Goal: Transaction & Acquisition: Obtain resource

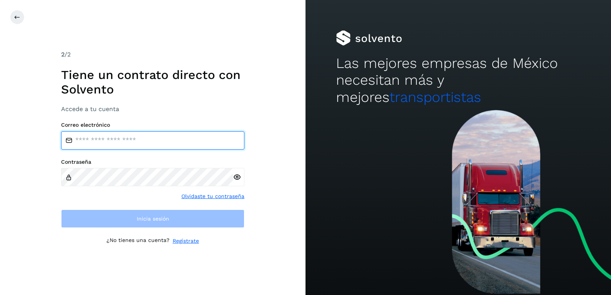
drag, startPoint x: 118, startPoint y: 139, endPoint x: 134, endPoint y: 127, distance: 20.2
click at [118, 139] on input "email" at bounding box center [152, 140] width 183 height 18
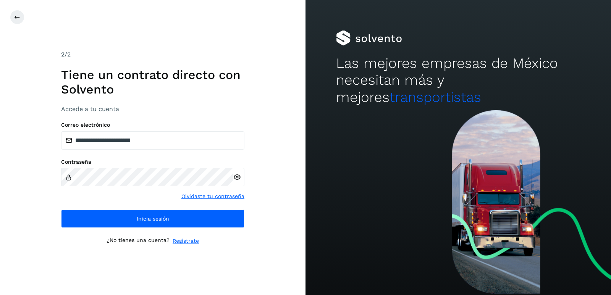
click at [236, 176] on icon at bounding box center [237, 177] width 8 height 8
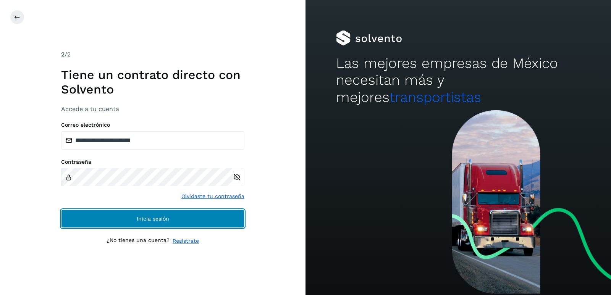
click at [157, 219] on span "Inicia sesión" at bounding box center [153, 218] width 32 height 5
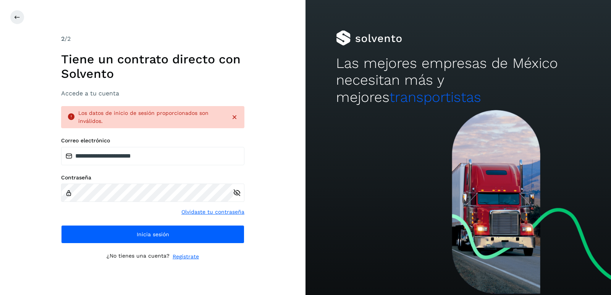
click at [238, 191] on icon at bounding box center [237, 193] width 8 height 8
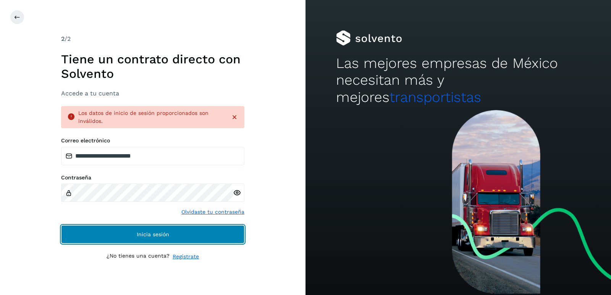
click at [151, 238] on button "Inicia sesión" at bounding box center [152, 234] width 183 height 18
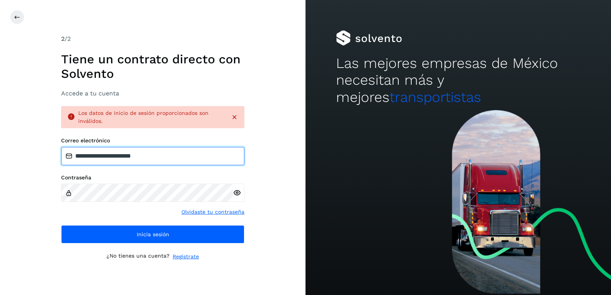
click at [78, 155] on input "**********" at bounding box center [152, 156] width 183 height 18
type input "**********"
click at [187, 155] on input "**********" at bounding box center [152, 156] width 183 height 18
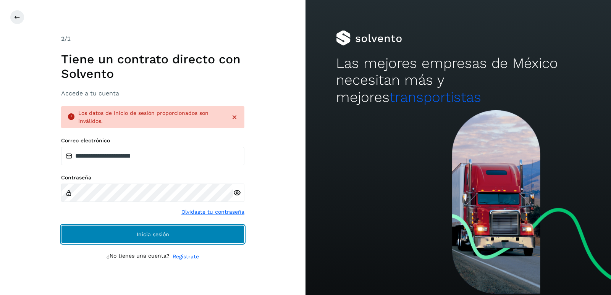
click at [144, 233] on span "Inicia sesión" at bounding box center [153, 234] width 32 height 5
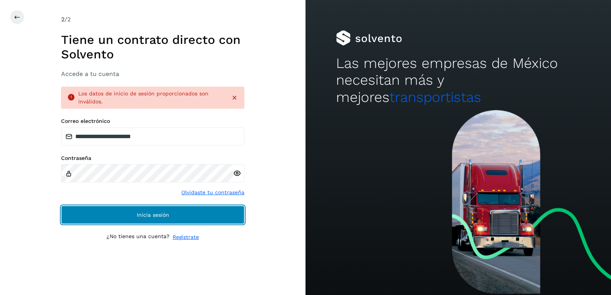
click at [157, 216] on span "Inicia sesión" at bounding box center [153, 214] width 32 height 5
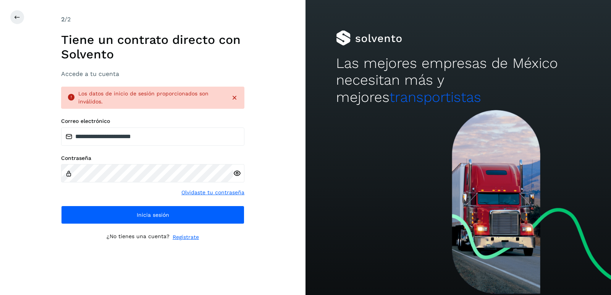
click at [235, 96] on icon at bounding box center [234, 98] width 8 height 8
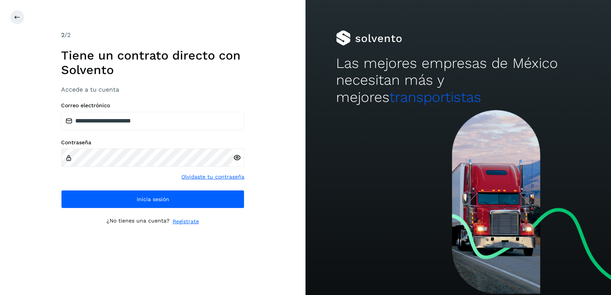
click at [200, 176] on link "Olvidaste tu contraseña" at bounding box center [212, 177] width 63 height 8
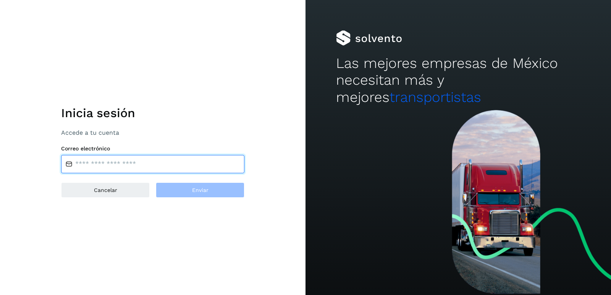
drag, startPoint x: 108, startPoint y: 166, endPoint x: 111, endPoint y: 162, distance: 4.4
click at [108, 166] on input "email" at bounding box center [152, 164] width 183 height 18
type input "**********"
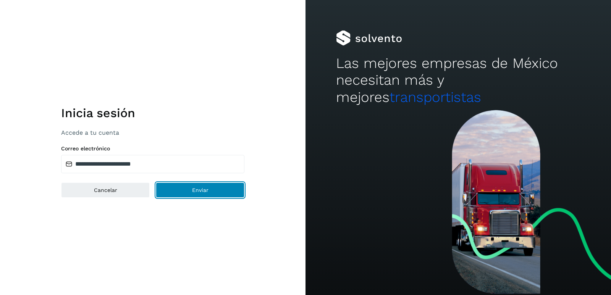
click at [201, 190] on span "Enviar" at bounding box center [200, 189] width 16 height 5
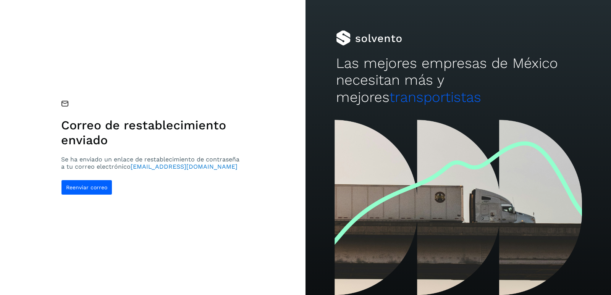
click at [184, 51] on div "Correo de restablecimiento enviado Se ha enviado un enlace de restablecimiento …" at bounding box center [152, 147] width 305 height 295
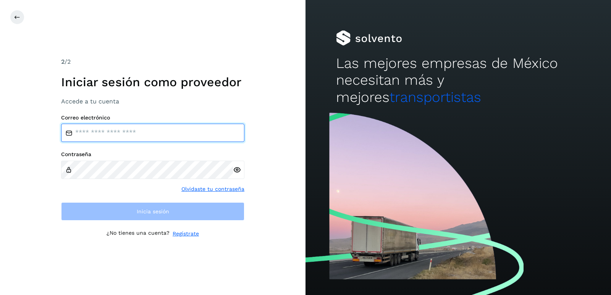
click at [93, 132] on input "email" at bounding box center [152, 133] width 183 height 18
type input "**********"
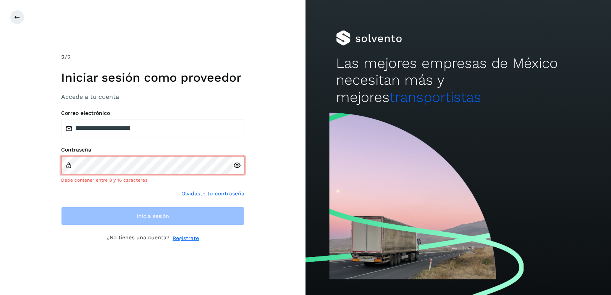
click at [237, 172] on div at bounding box center [238, 165] width 11 height 18
click at [237, 171] on div at bounding box center [238, 165] width 11 height 18
click at [237, 166] on icon at bounding box center [237, 165] width 8 height 8
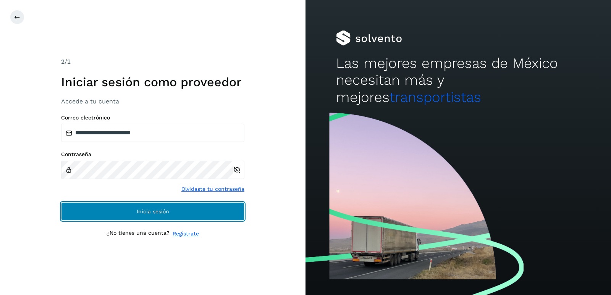
click at [112, 218] on button "Inicia sesión" at bounding box center [152, 211] width 183 height 18
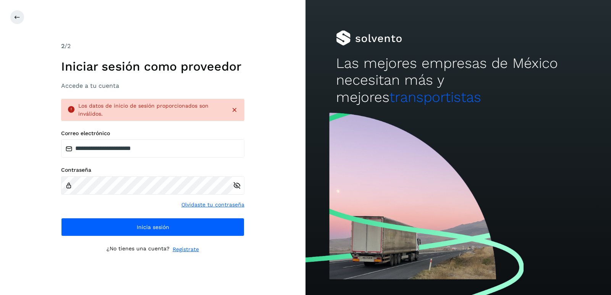
click at [234, 110] on icon at bounding box center [234, 110] width 8 height 8
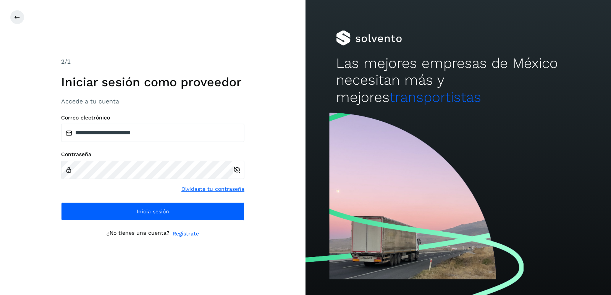
click at [213, 189] on link "Olvidaste tu contraseña" at bounding box center [212, 189] width 63 height 8
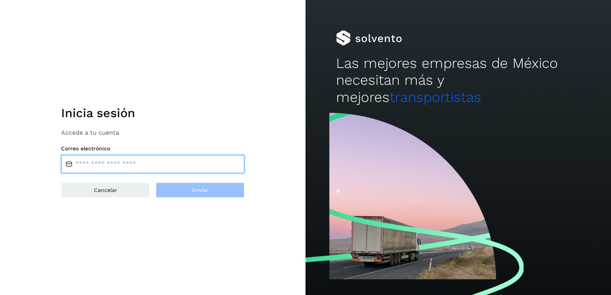
click at [110, 166] on input "email" at bounding box center [152, 164] width 183 height 18
type input "**********"
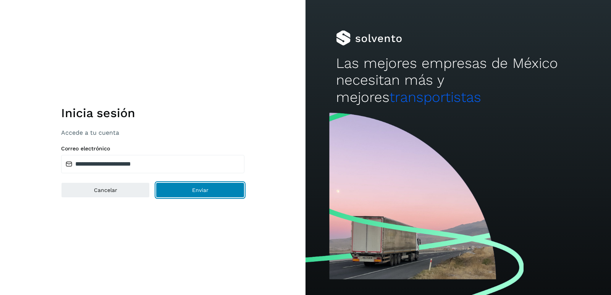
click at [203, 189] on span "Enviar" at bounding box center [200, 189] width 16 height 5
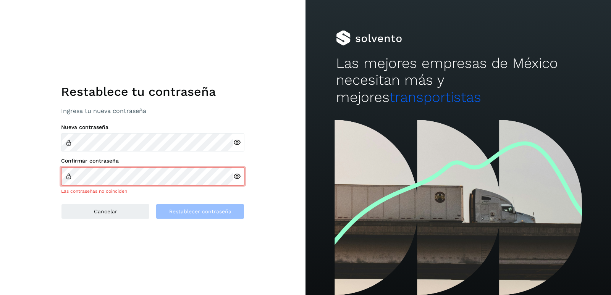
click at [235, 143] on icon at bounding box center [237, 143] width 8 height 8
click at [236, 181] on div at bounding box center [238, 176] width 11 height 18
click at [237, 176] on icon at bounding box center [237, 176] width 8 height 8
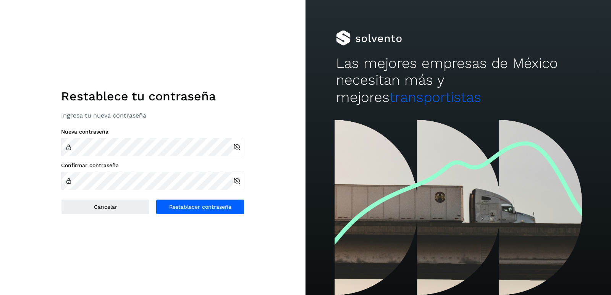
click at [148, 246] on div "Restablece tu contraseña Ingresa tu nueva contraseña Nueva contraseña Confirmar…" at bounding box center [152, 147] width 305 height 295
click at [198, 209] on span "Restablecer contraseña" at bounding box center [200, 206] width 62 height 5
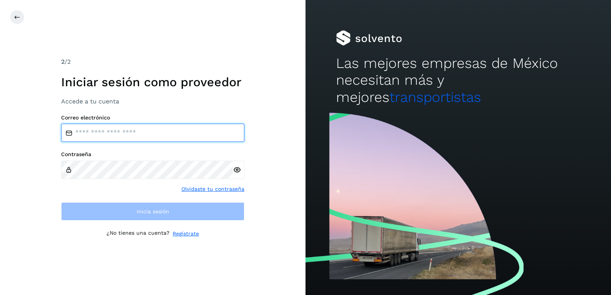
click at [77, 133] on input "email" at bounding box center [152, 133] width 183 height 18
type input "**********"
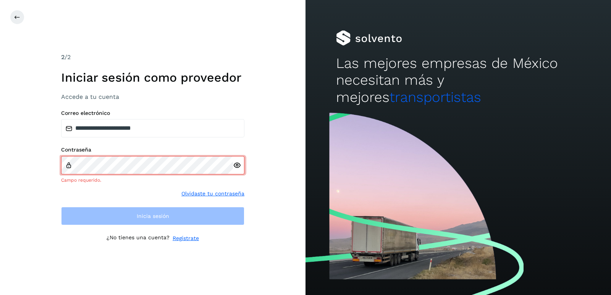
click at [238, 171] on div at bounding box center [238, 165] width 11 height 18
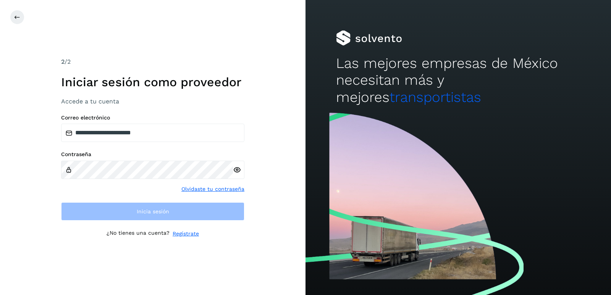
click at [237, 169] on icon at bounding box center [237, 170] width 8 height 8
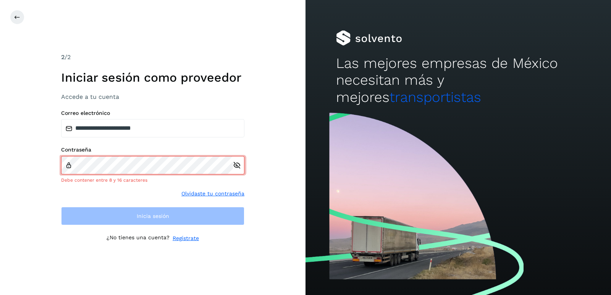
click at [237, 169] on icon at bounding box center [237, 165] width 8 height 8
click at [238, 169] on icon at bounding box center [237, 165] width 8 height 8
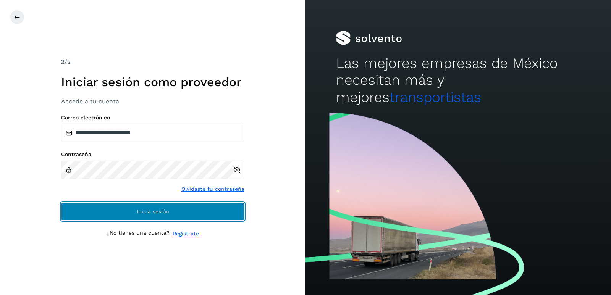
click at [137, 214] on button "Inicia sesión" at bounding box center [152, 211] width 183 height 18
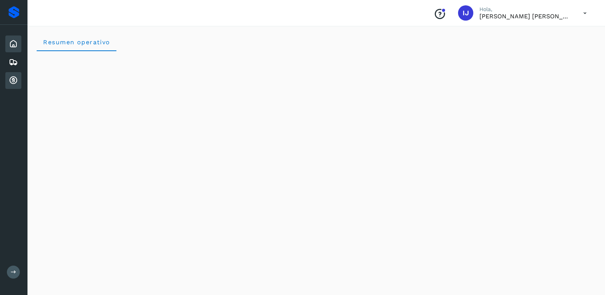
click at [14, 79] on icon at bounding box center [13, 80] width 9 height 9
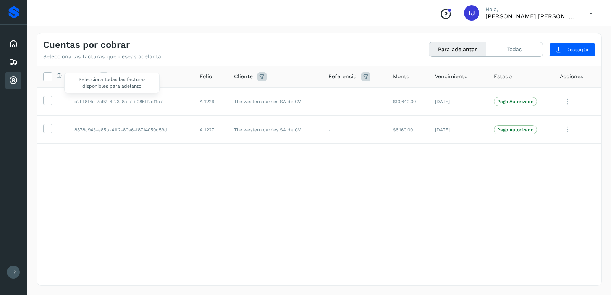
click at [58, 76] on icon at bounding box center [59, 76] width 6 height 6
click at [47, 77] on icon at bounding box center [48, 76] width 8 height 8
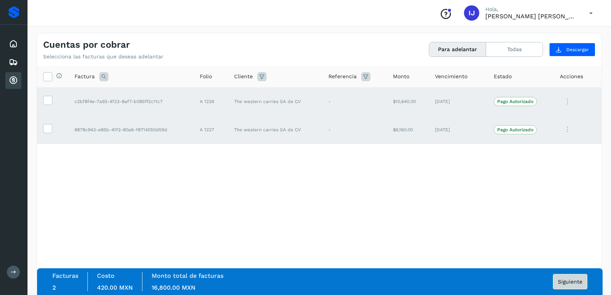
click at [576, 283] on span "Siguiente" at bounding box center [570, 281] width 24 height 5
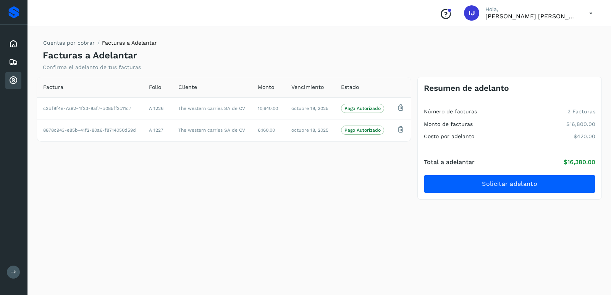
click at [591, 13] on icon at bounding box center [591, 13] width 16 height 16
click at [591, 13] on div at bounding box center [305, 147] width 611 height 295
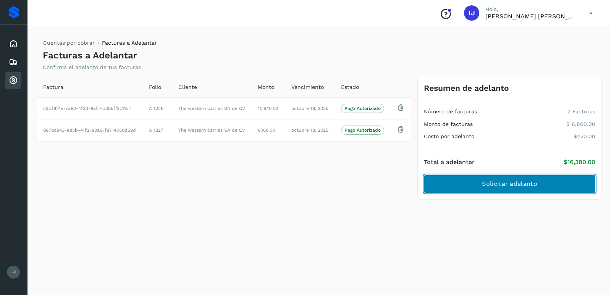
click at [520, 184] on span "Solicitar adelanto" at bounding box center [509, 184] width 55 height 8
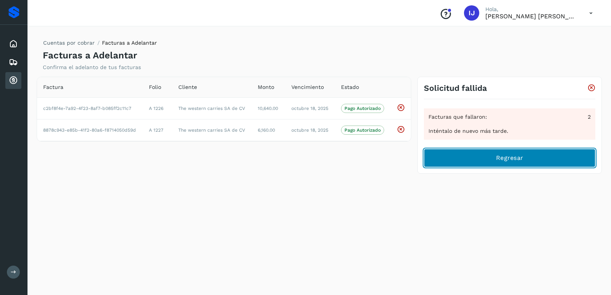
click at [516, 158] on span "Regresar" at bounding box center [509, 158] width 27 height 8
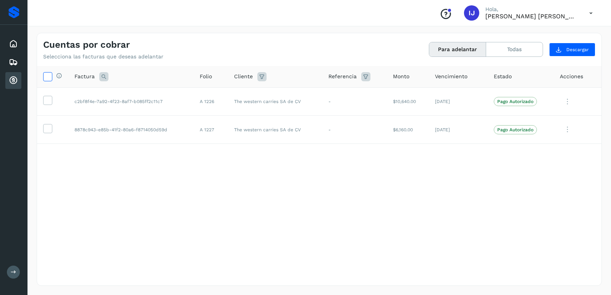
click at [48, 77] on icon at bounding box center [48, 76] width 8 height 8
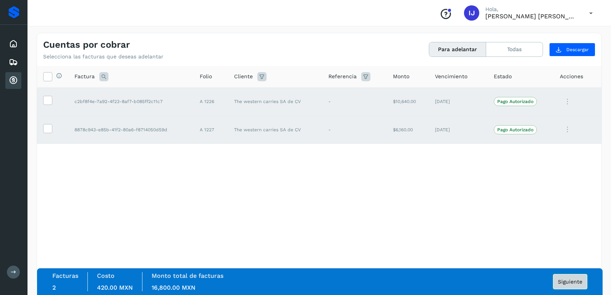
click at [571, 282] on span "Siguiente" at bounding box center [570, 281] width 24 height 5
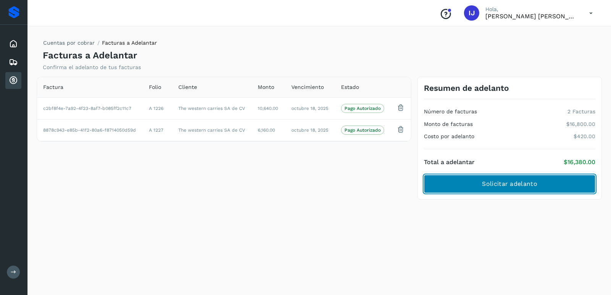
click at [500, 184] on span "Solicitar adelanto" at bounding box center [509, 184] width 55 height 8
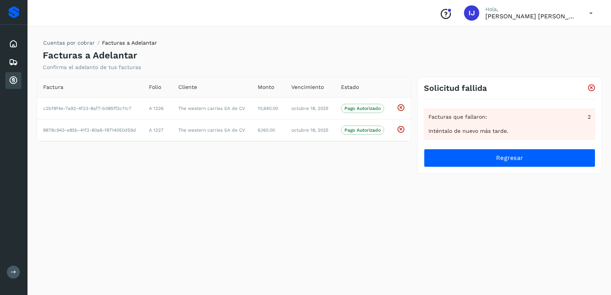
click at [13, 81] on icon at bounding box center [13, 80] width 9 height 9
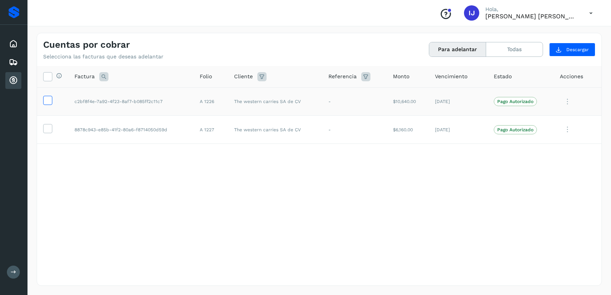
click at [47, 103] on icon at bounding box center [48, 100] width 8 height 8
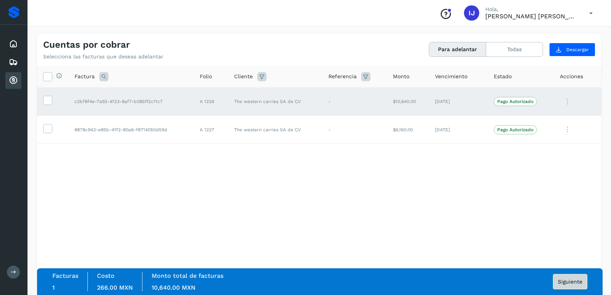
click at [569, 284] on span "Siguiente" at bounding box center [570, 281] width 24 height 5
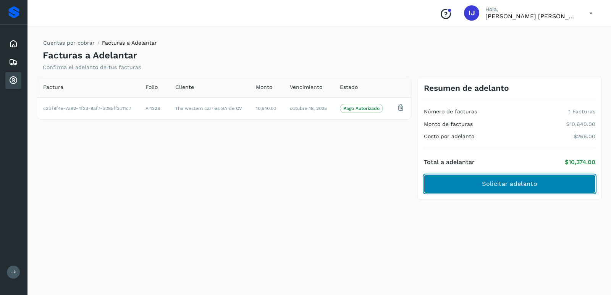
click at [522, 191] on button "Solicitar adelanto" at bounding box center [509, 184] width 171 height 18
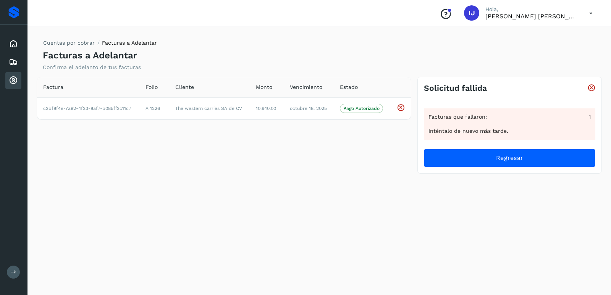
click at [15, 79] on icon at bounding box center [13, 80] width 9 height 9
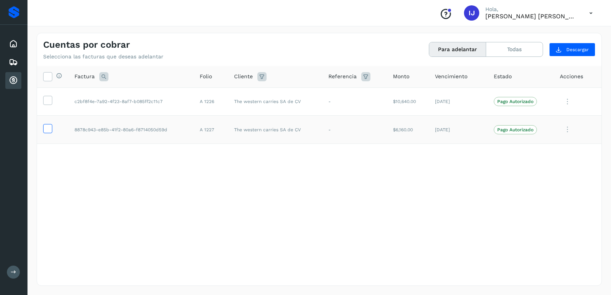
click at [45, 128] on icon at bounding box center [48, 128] width 8 height 8
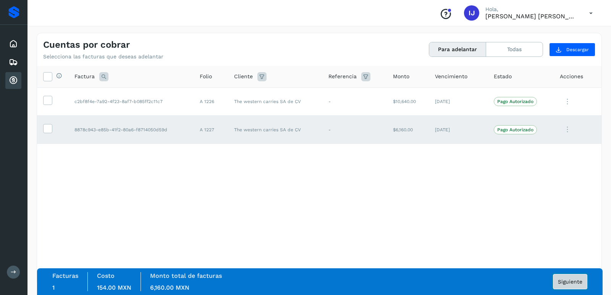
click at [559, 283] on span "Siguiente" at bounding box center [570, 281] width 24 height 5
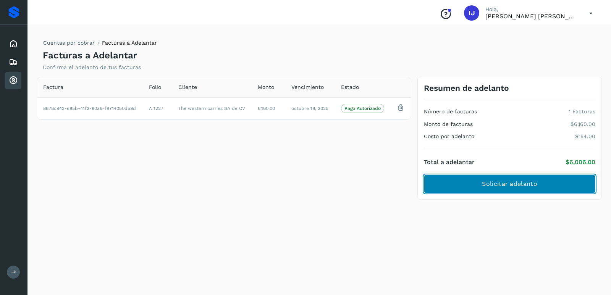
click at [520, 187] on span "Solicitar adelanto" at bounding box center [509, 184] width 55 height 8
